Goal: Check status: Check status

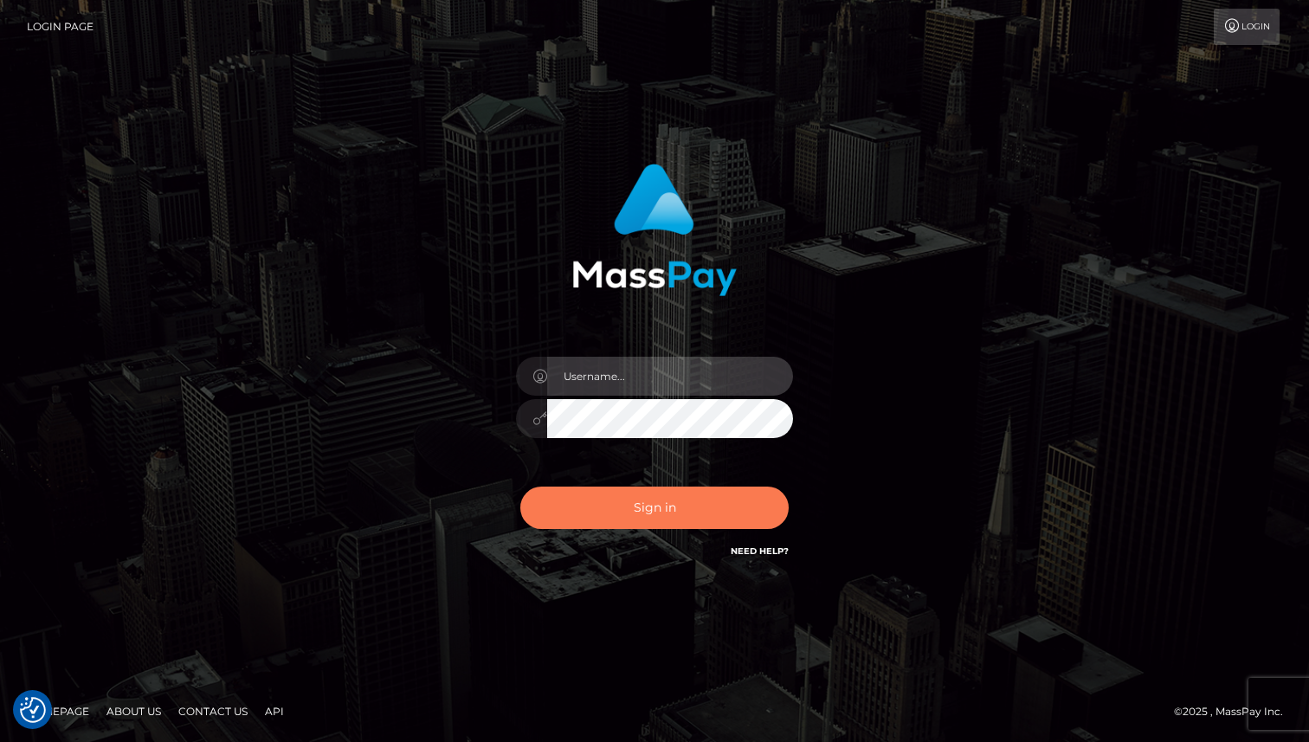
type input "Oksana Radchuk"
click at [653, 514] on button "Sign in" at bounding box center [655, 508] width 268 height 42
type input "Oksana Radchuk"
click at [645, 508] on button "Sign in" at bounding box center [655, 508] width 268 height 42
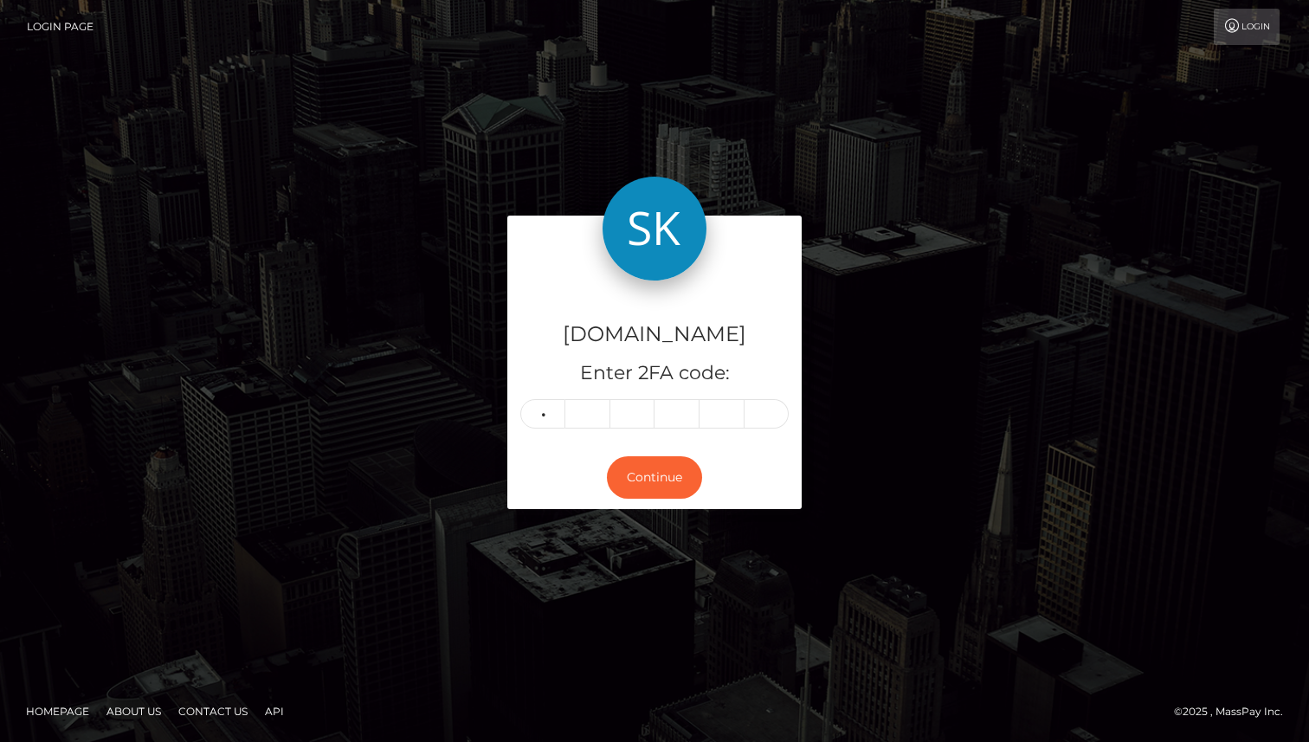
type input "1"
type input "9"
type input "6"
type input "9"
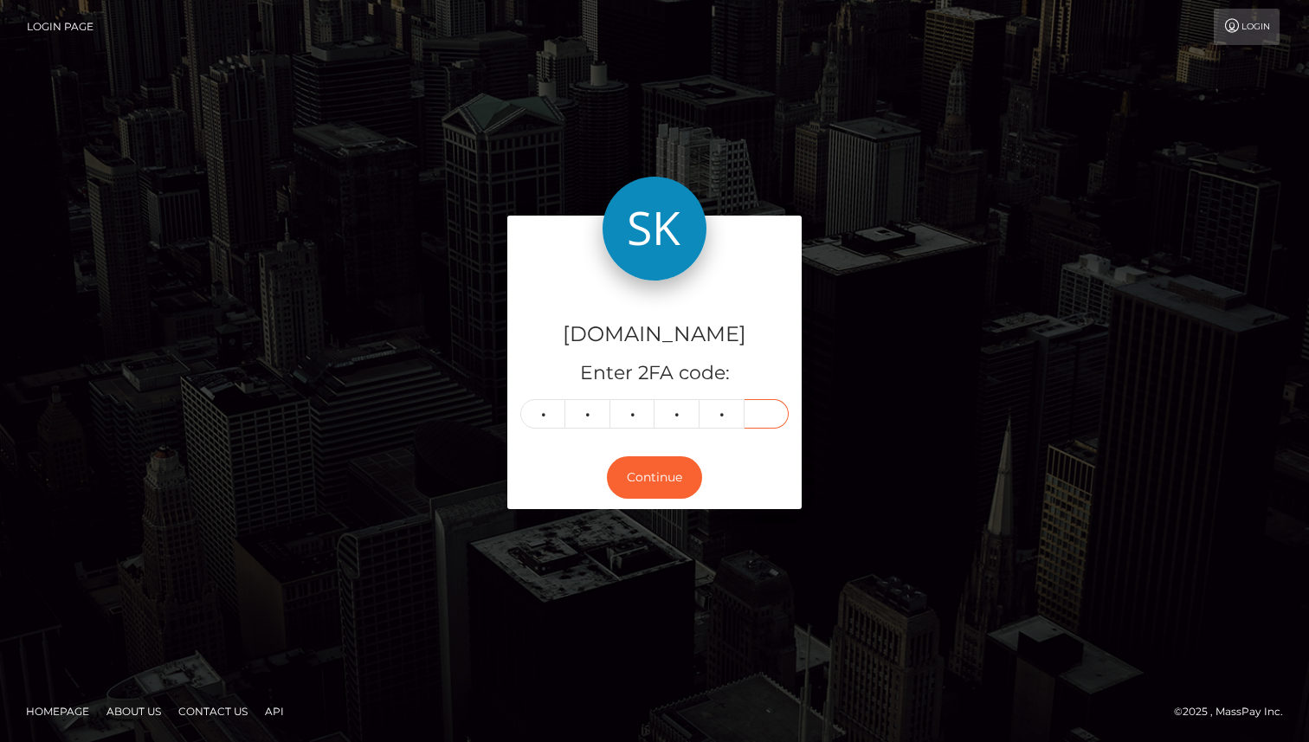
type input "3"
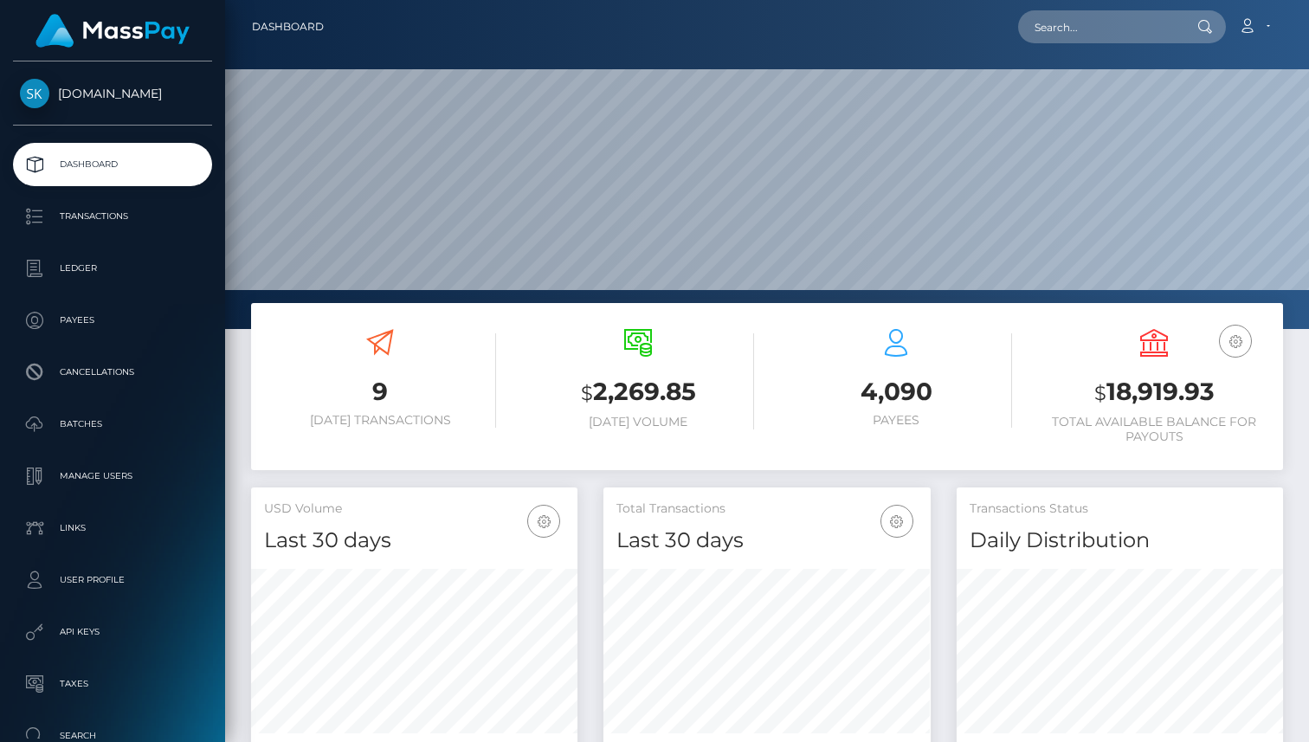
scroll to position [307, 327]
click at [72, 217] on p "Transactions" at bounding box center [112, 217] width 185 height 26
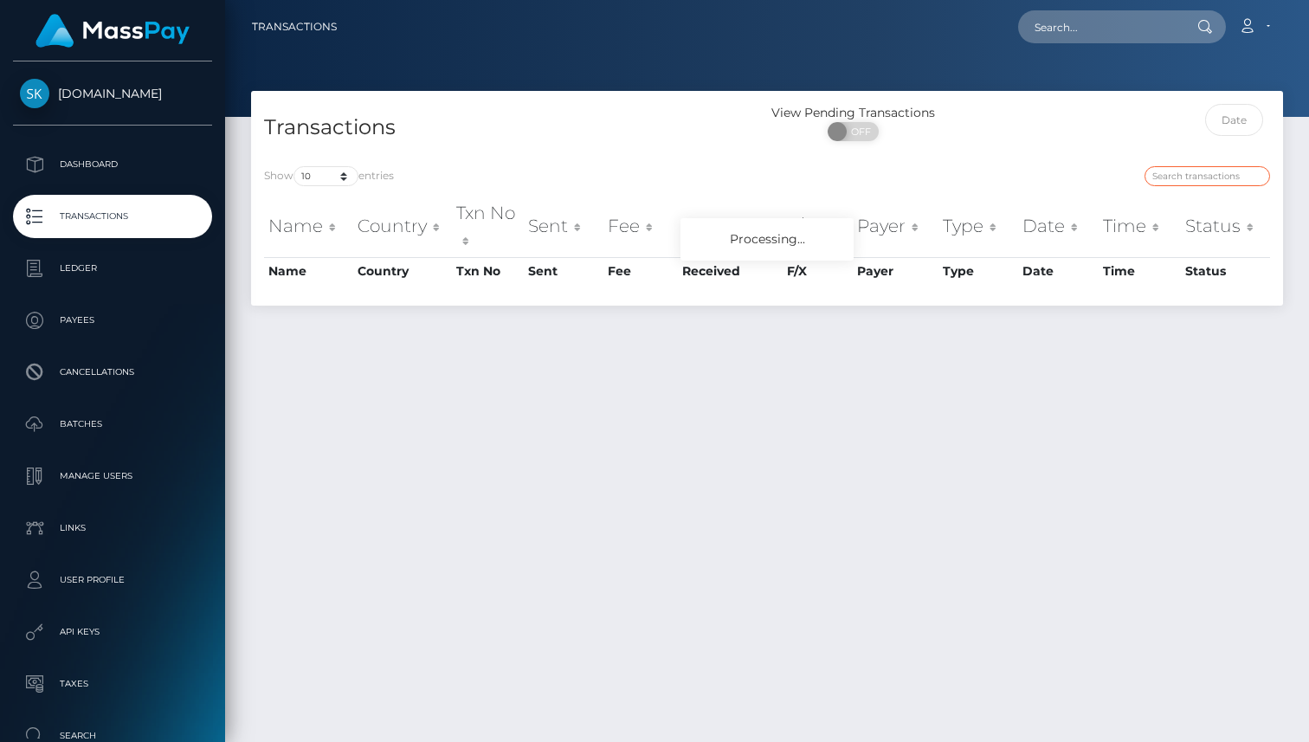
click at [1189, 172] on input "search" at bounding box center [1208, 176] width 126 height 20
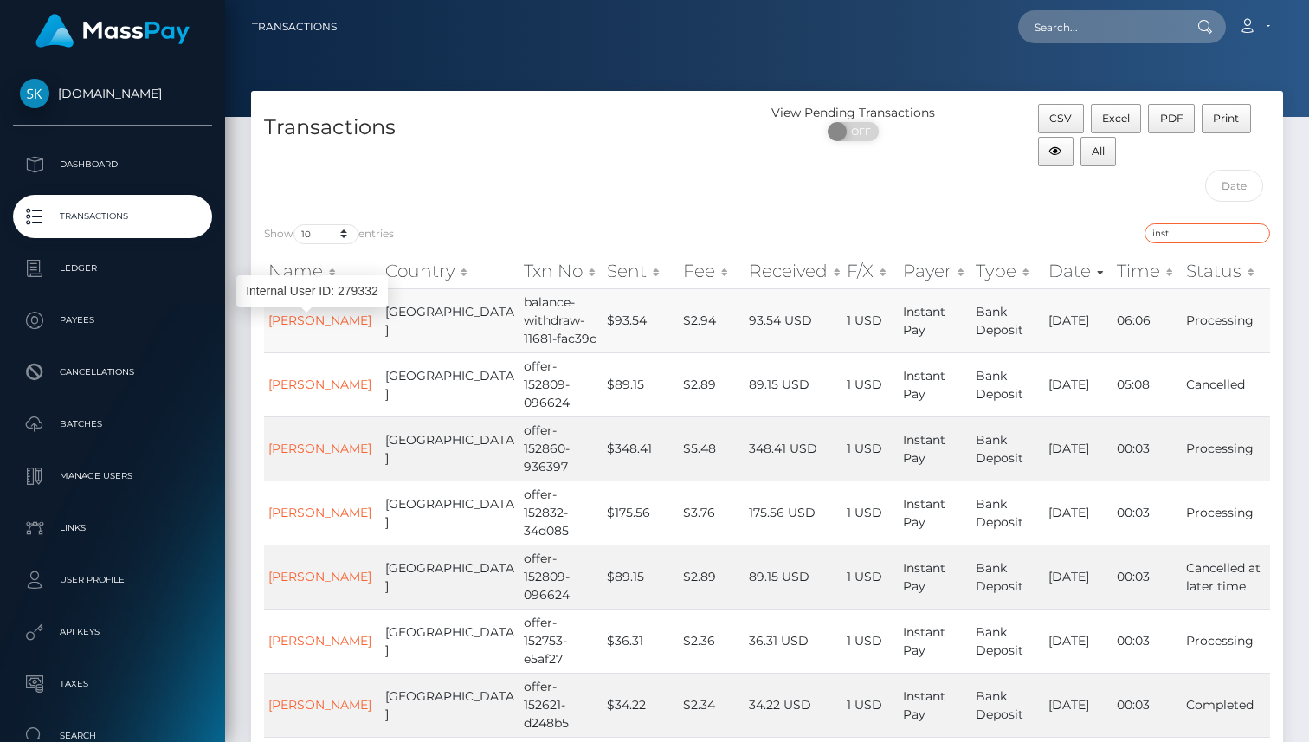
type input "inst"
click at [322, 320] on link "[PERSON_NAME]" at bounding box center [319, 321] width 103 height 16
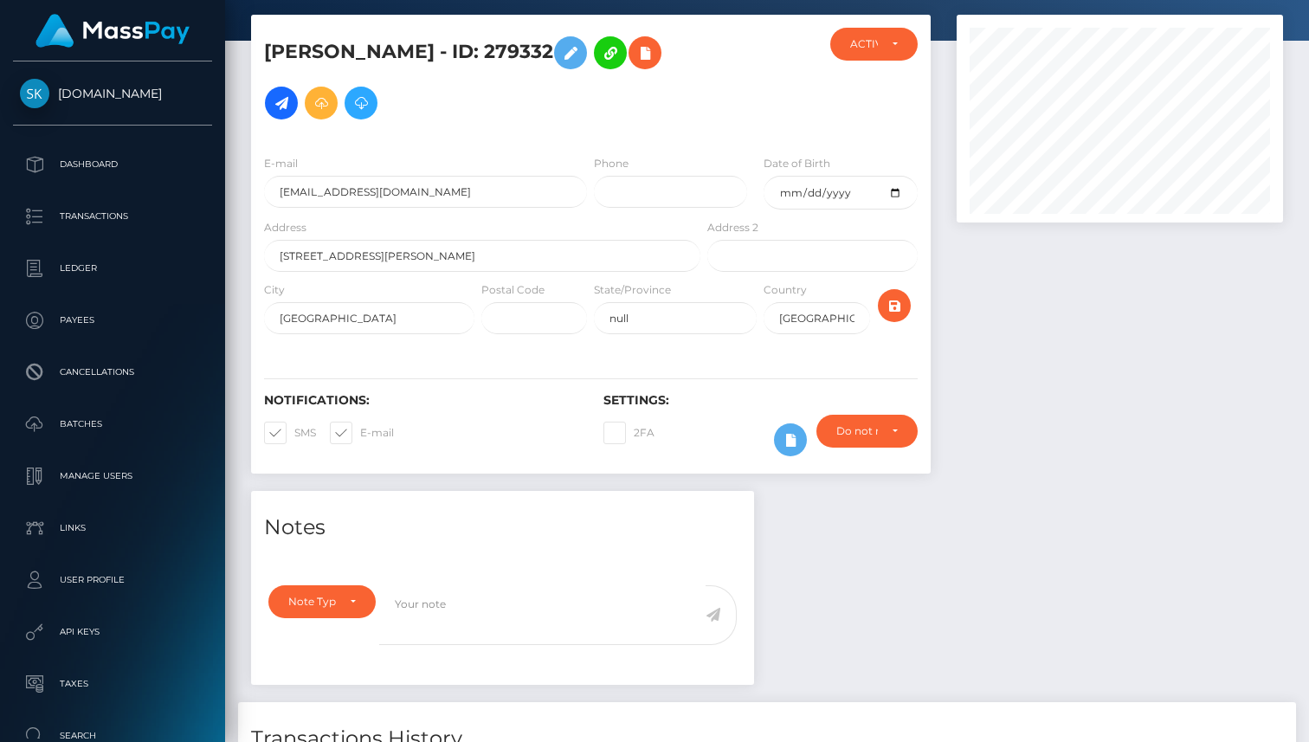
scroll to position [74, 0]
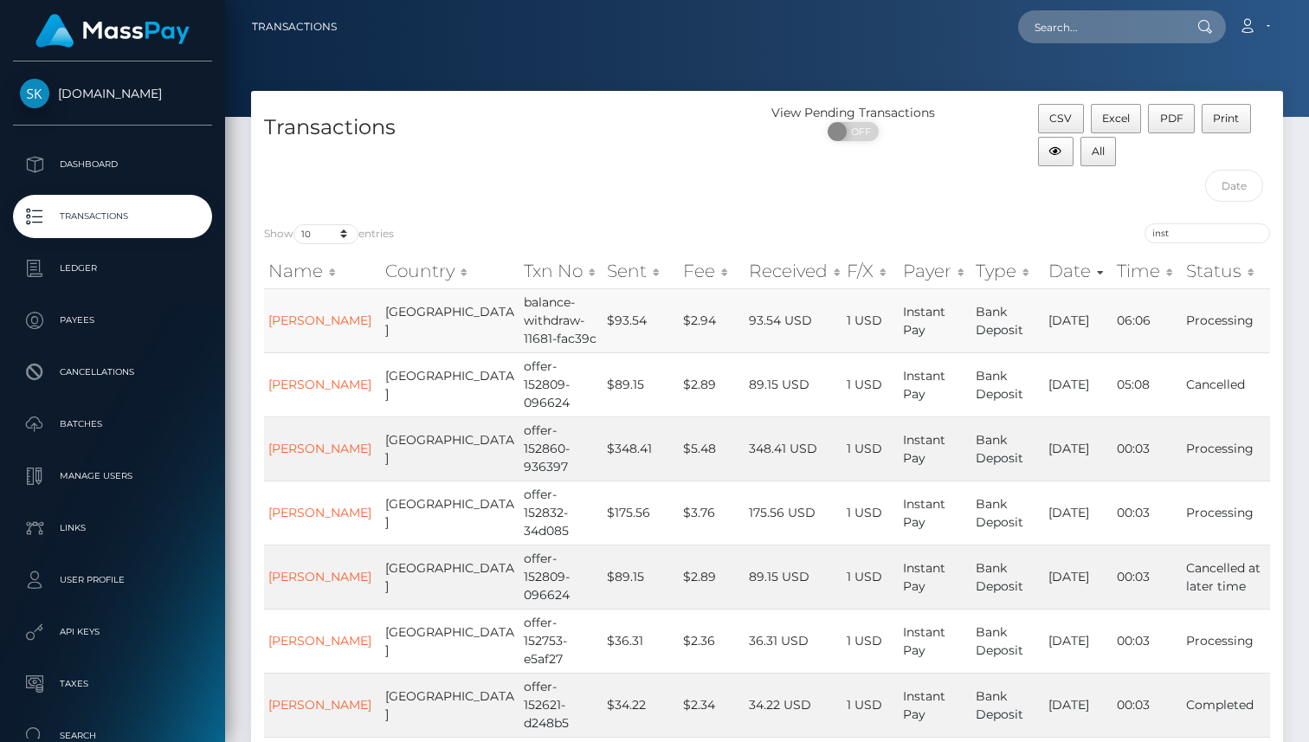
click at [399, 325] on td "[GEOGRAPHIC_DATA]" at bounding box center [450, 320] width 139 height 64
click at [286, 324] on link "[PERSON_NAME]" at bounding box center [319, 321] width 103 height 16
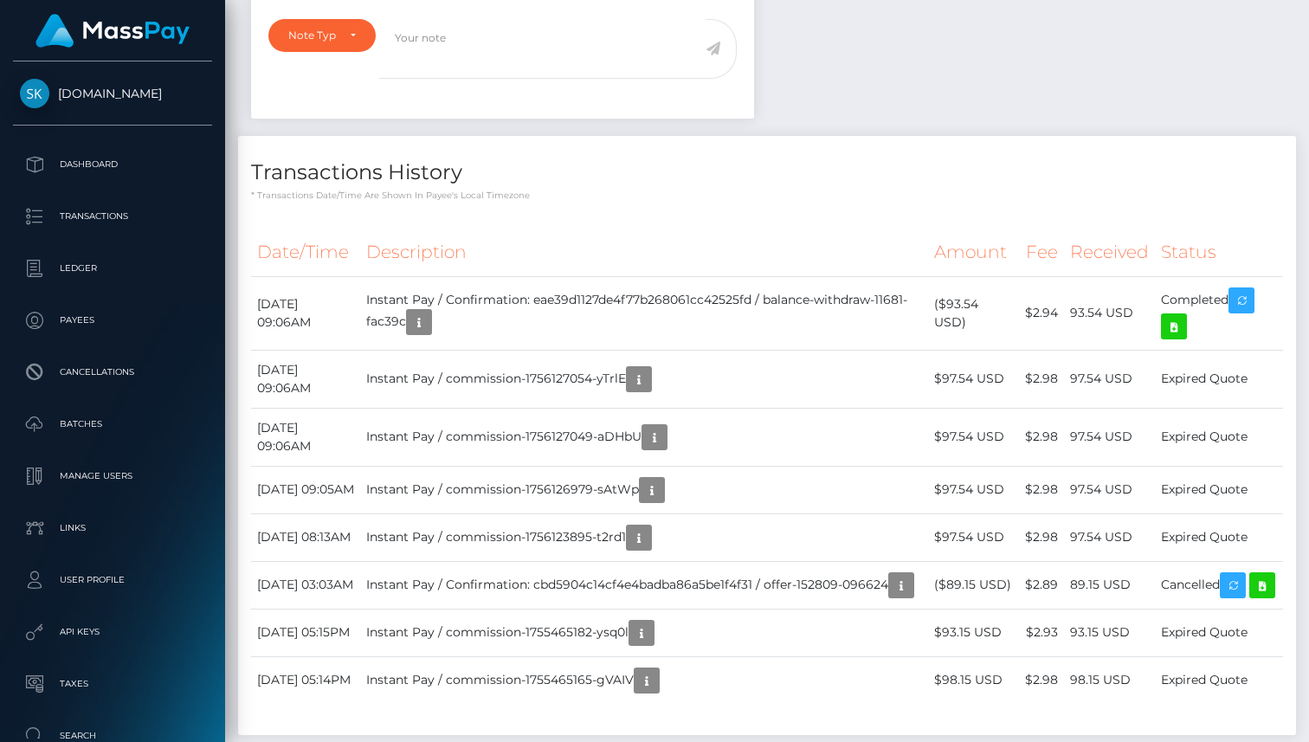
scroll to position [643, 0]
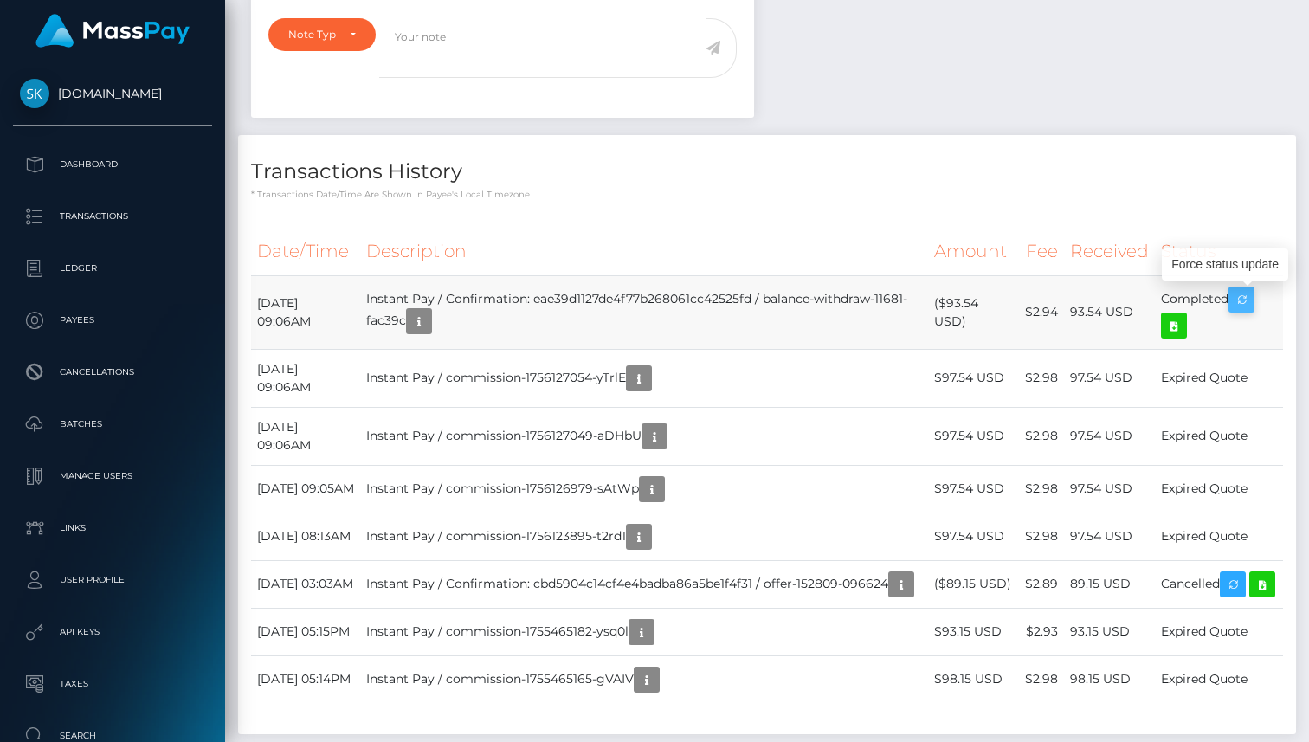
click at [1252, 297] on icon "button" at bounding box center [1242, 300] width 21 height 22
